Goal: Information Seeking & Learning: Learn about a topic

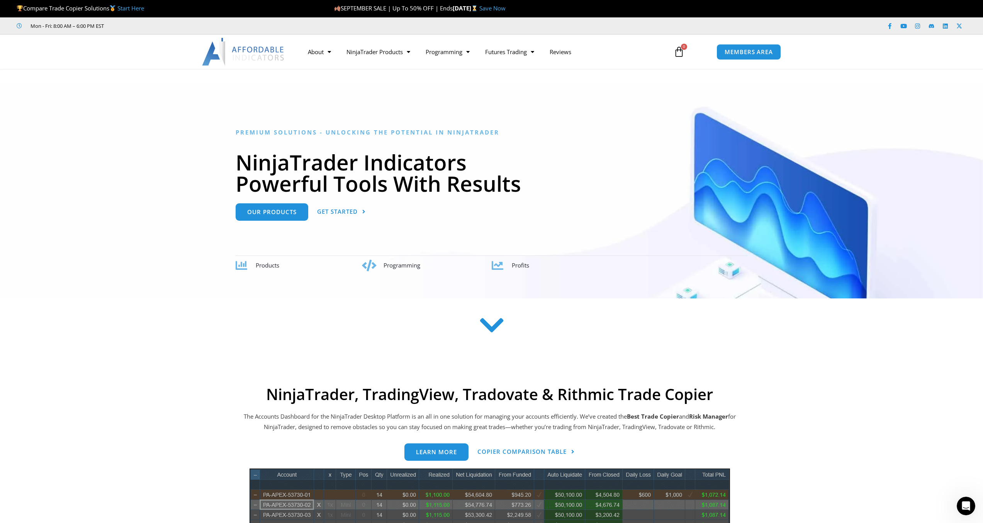
click at [270, 53] on img at bounding box center [243, 52] width 83 height 28
click at [258, 58] on img at bounding box center [243, 52] width 83 height 28
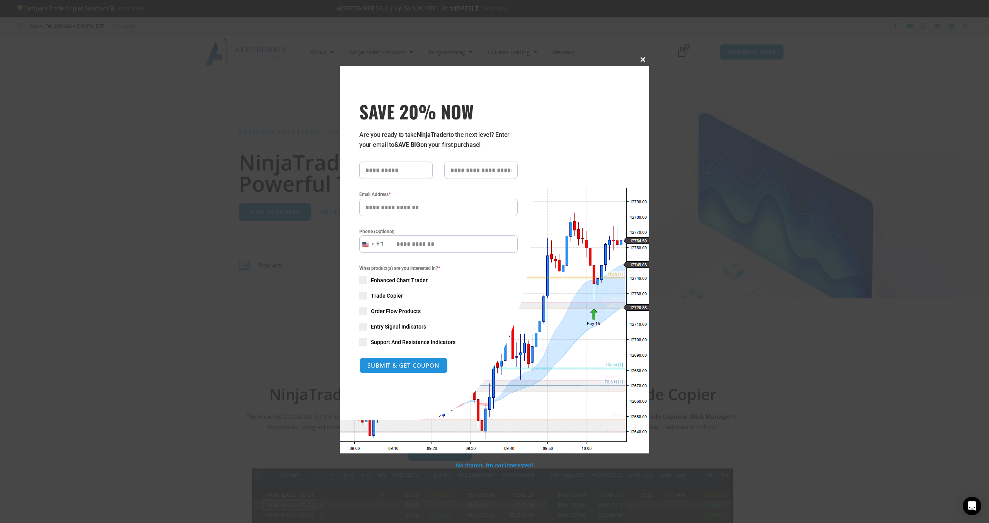
drag, startPoint x: 644, startPoint y: 59, endPoint x: 353, endPoint y: 41, distance: 291.8
click at [644, 60] on span "SAVE 20% NOW popup" at bounding box center [643, 59] width 12 height 5
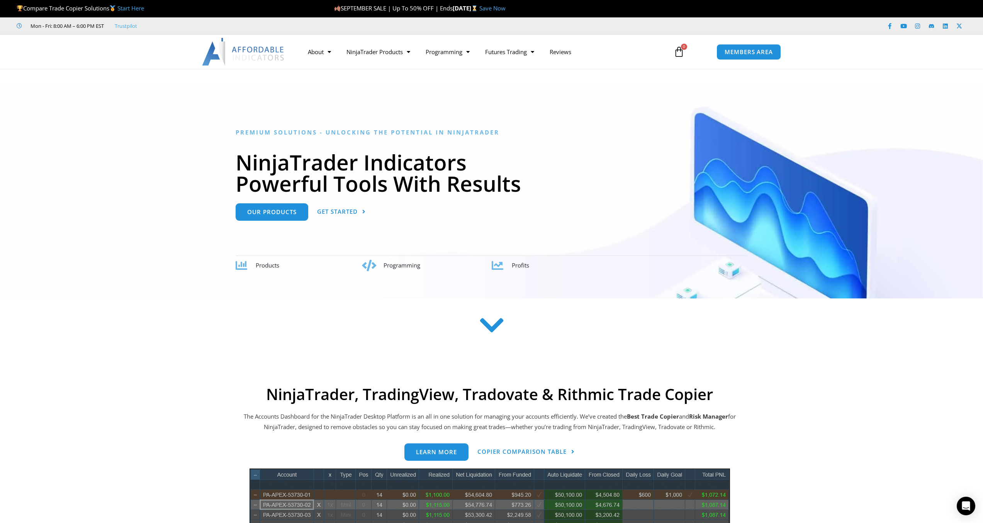
click at [139, 12] on link "Start Here" at bounding box center [130, 8] width 27 height 8
